Goal: Navigation & Orientation: Find specific page/section

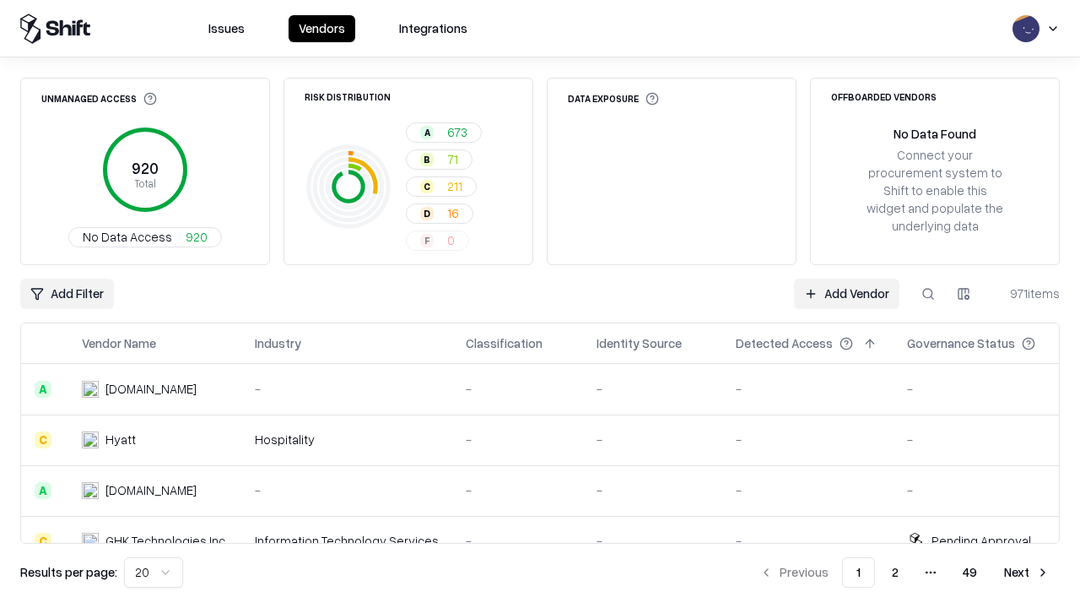
click at [154, 572] on html "Issues Vendors Integrations Unmanaged Access 920 Total No Data Access 920 Risk …" at bounding box center [540, 304] width 1080 height 608
click at [1027, 572] on button "Next" at bounding box center [1027, 572] width 66 height 30
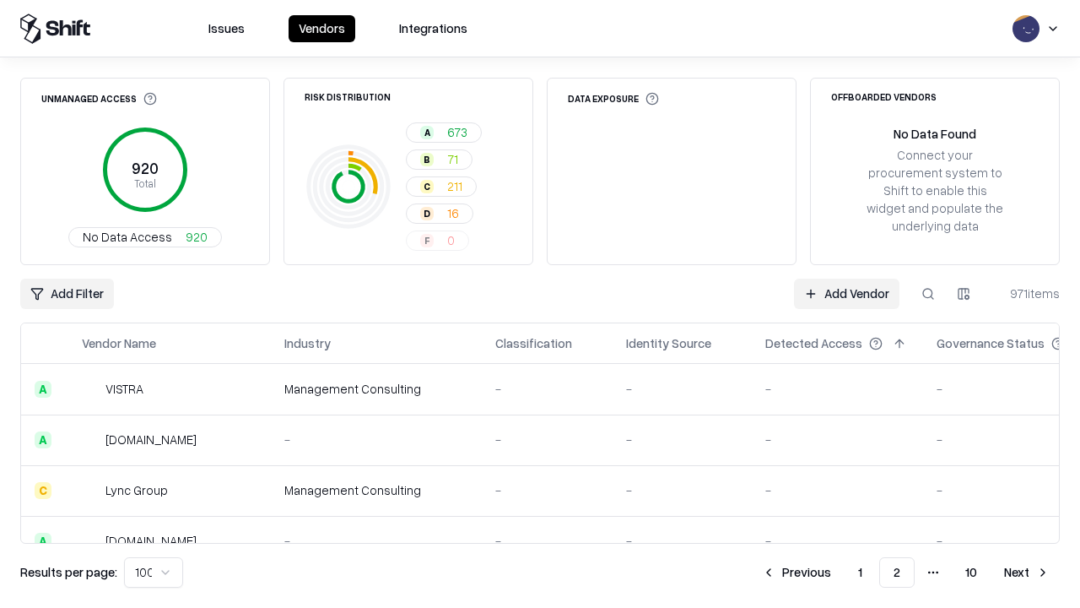
click at [1027, 572] on button "Next" at bounding box center [1027, 572] width 66 height 30
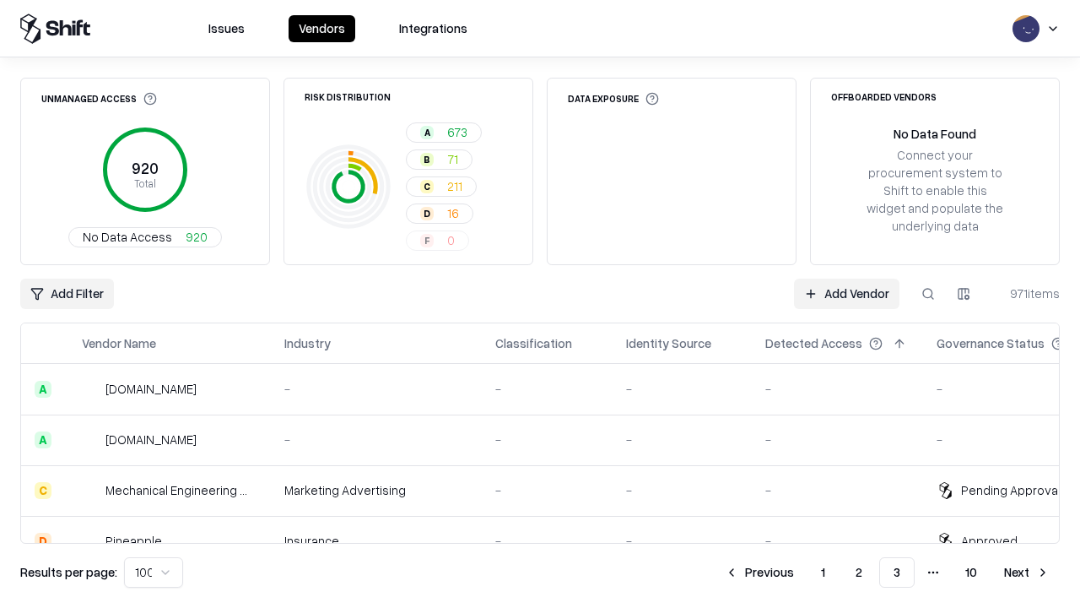
click at [1027, 572] on button "Next" at bounding box center [1027, 572] width 66 height 30
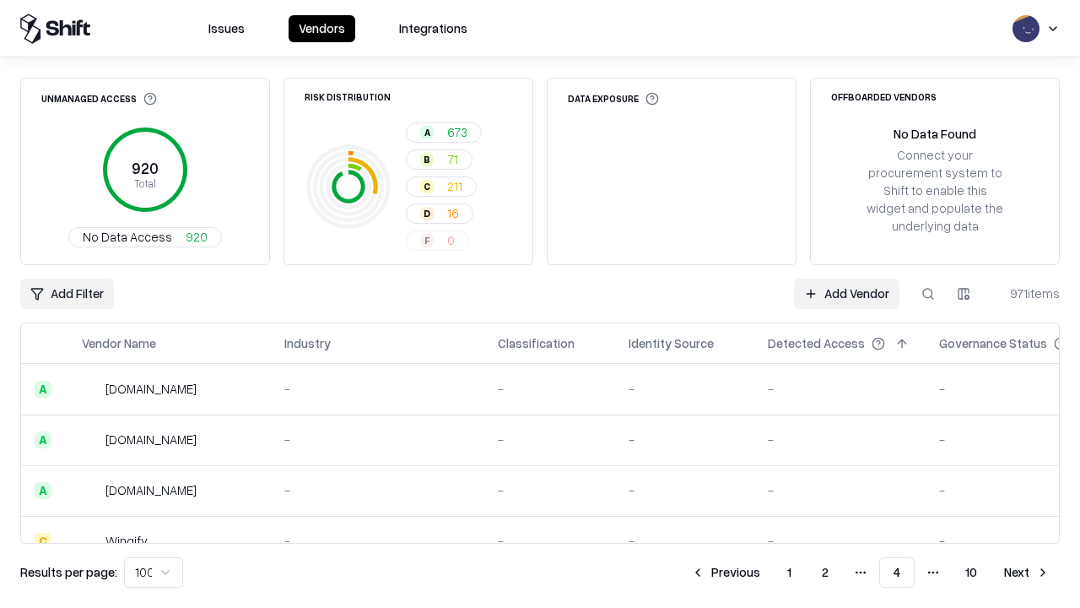
click at [1027, 572] on button "Next" at bounding box center [1027, 572] width 66 height 30
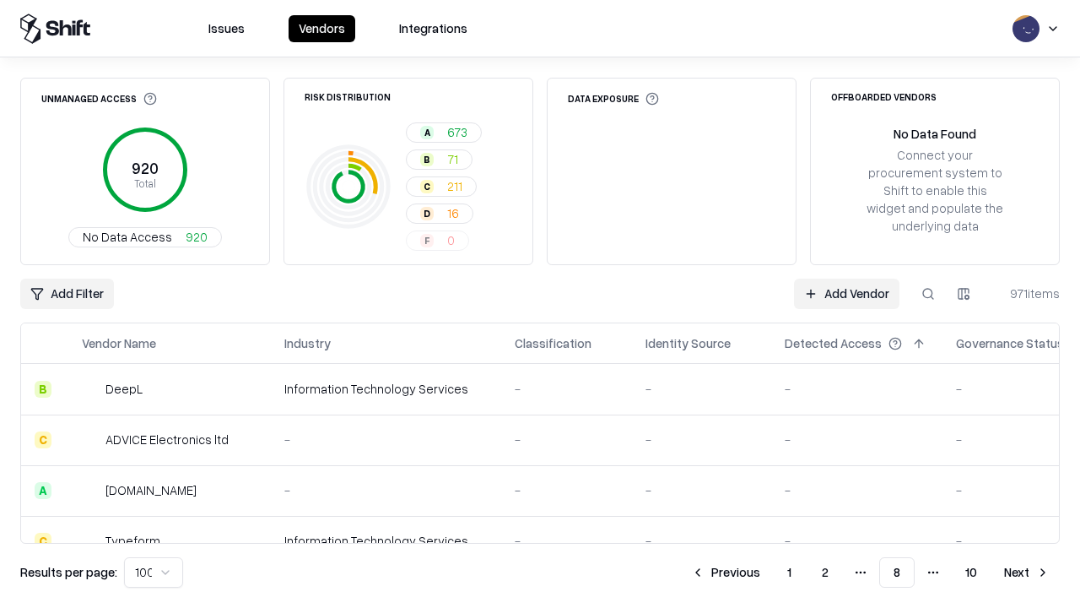
click at [1027, 572] on button "Next" at bounding box center [1027, 572] width 66 height 30
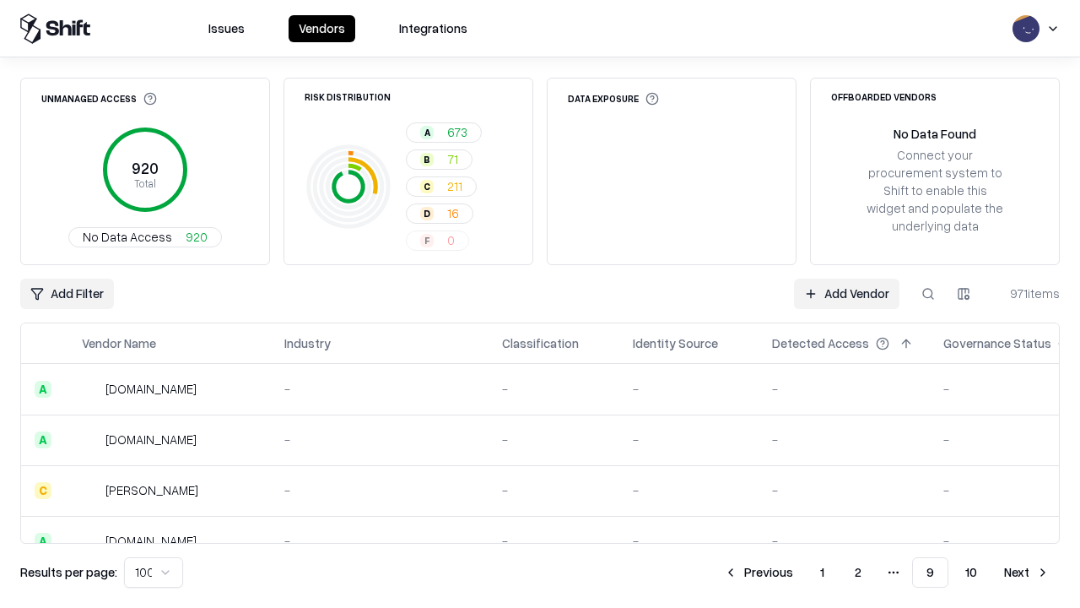
click at [1027, 572] on button "Next" at bounding box center [1027, 572] width 66 height 30
click at [797, 572] on button "Previous" at bounding box center [796, 572] width 89 height 30
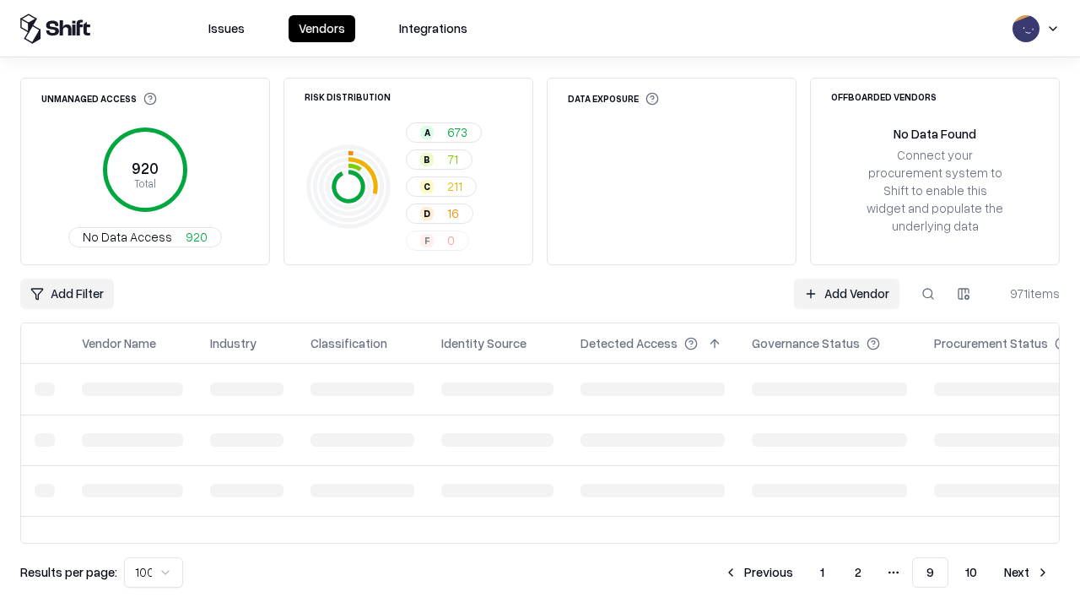
click at [759, 572] on button "Previous" at bounding box center [758, 572] width 89 height 30
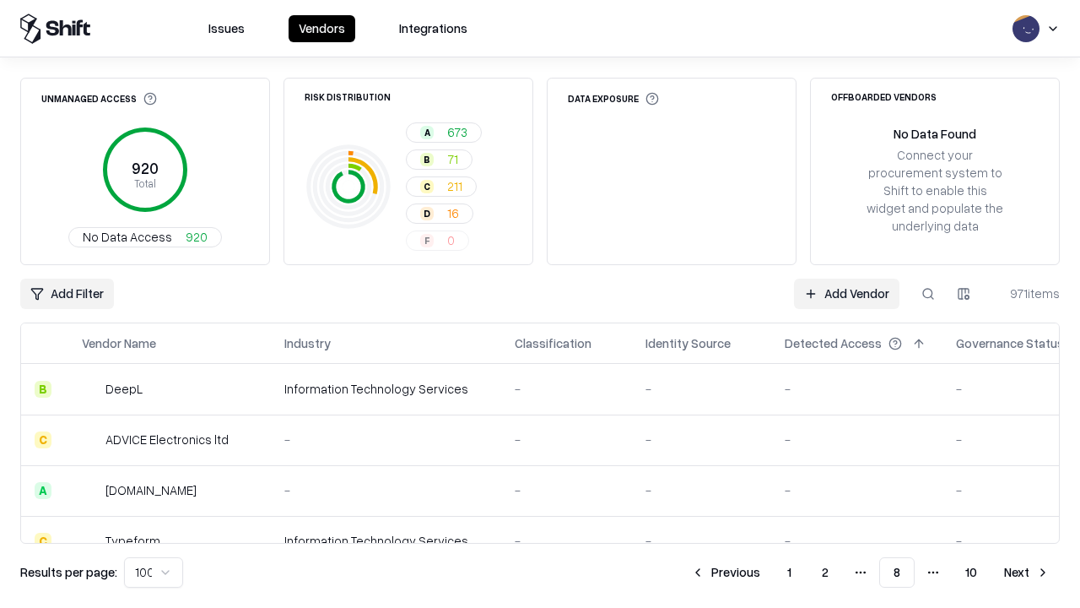
click at [726, 572] on button "Previous" at bounding box center [725, 572] width 89 height 30
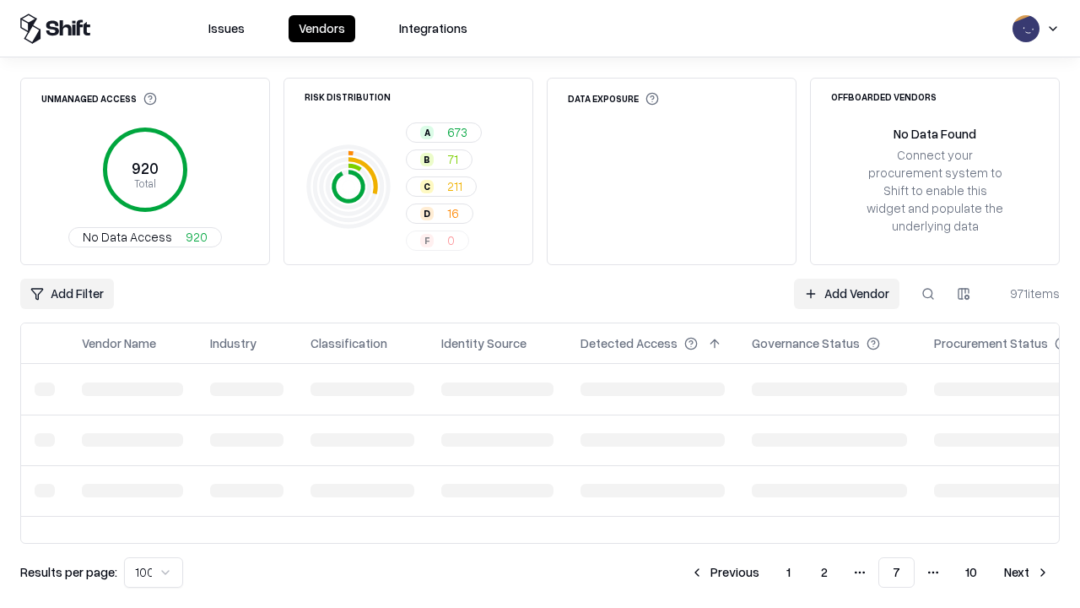
click at [725, 572] on button "Previous" at bounding box center [724, 572] width 89 height 30
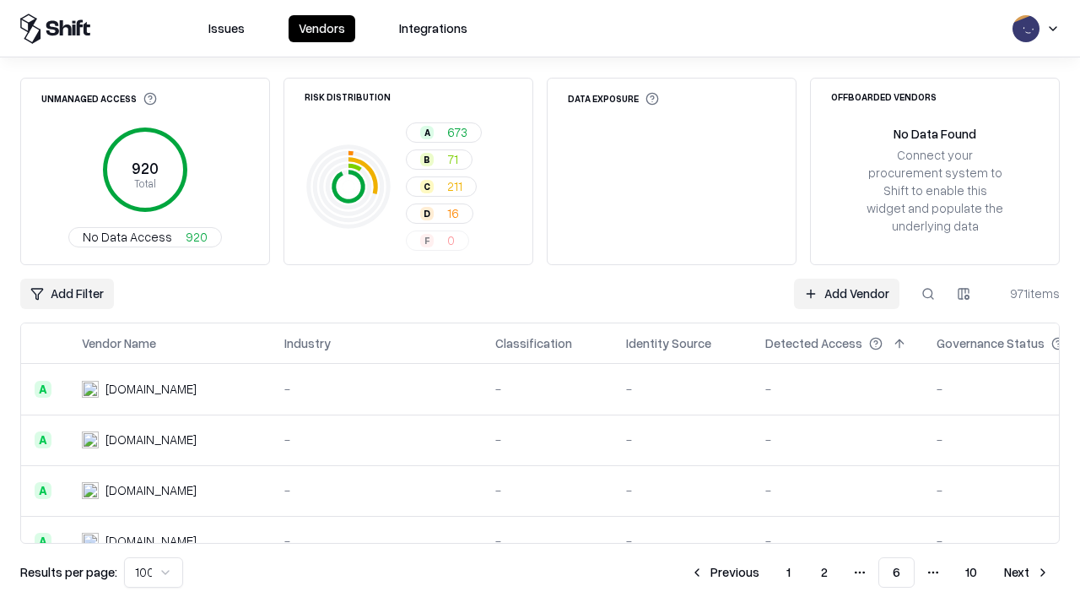
click at [725, 572] on button "Previous" at bounding box center [724, 572] width 89 height 30
click at [726, 572] on button "Previous" at bounding box center [725, 572] width 89 height 30
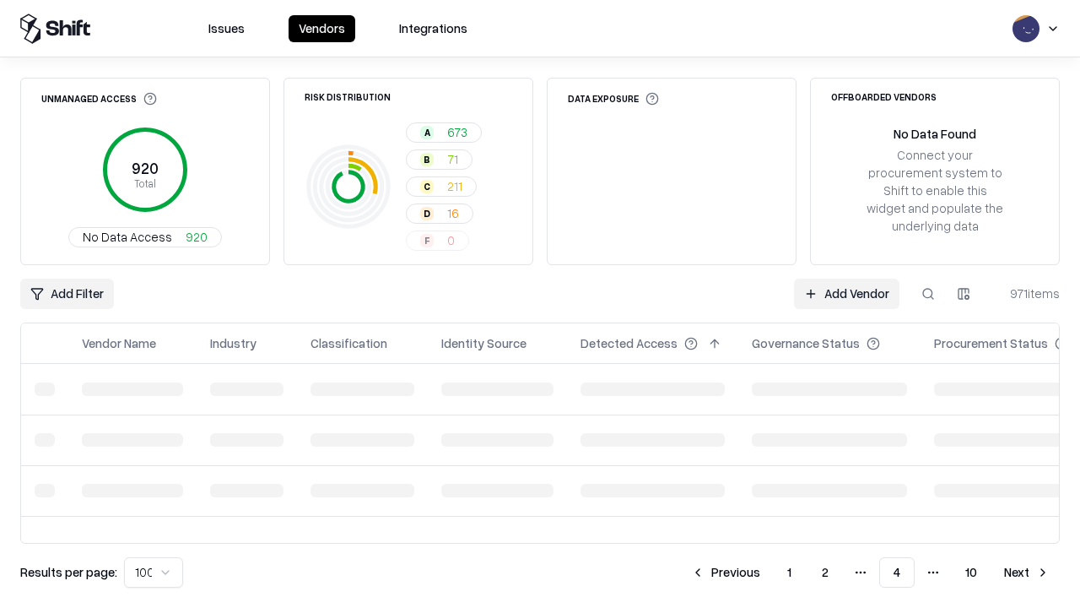
click at [726, 572] on button "Previous" at bounding box center [725, 572] width 89 height 30
